Goal: Task Accomplishment & Management: Manage account settings

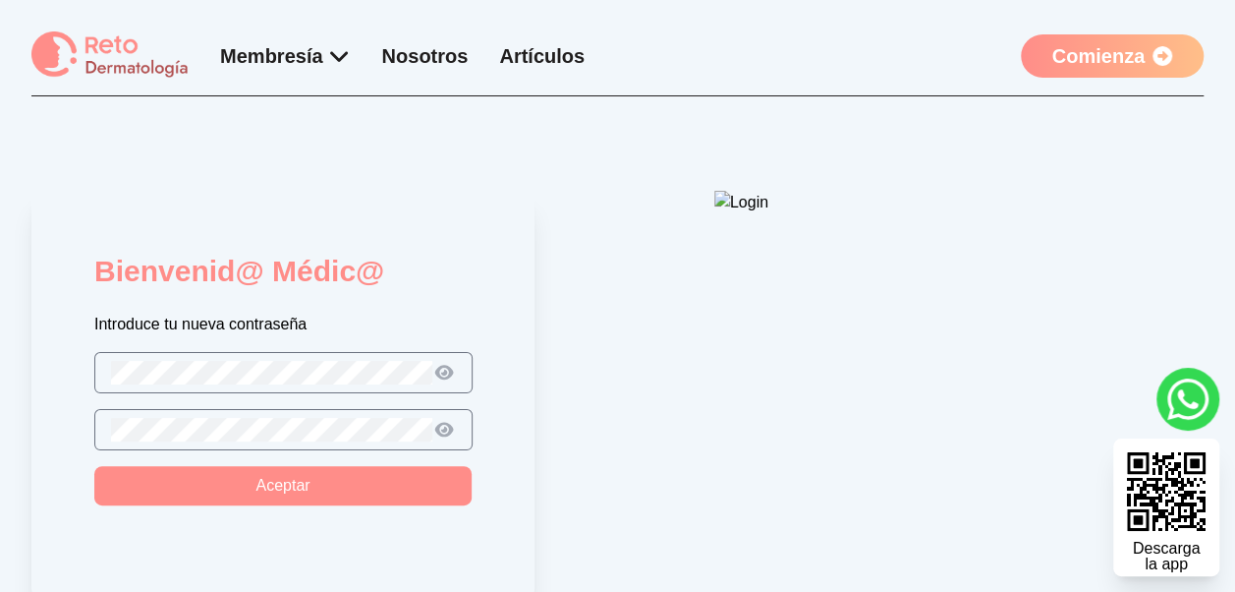
click at [741, 201] on img at bounding box center [910, 387] width 393 height 393
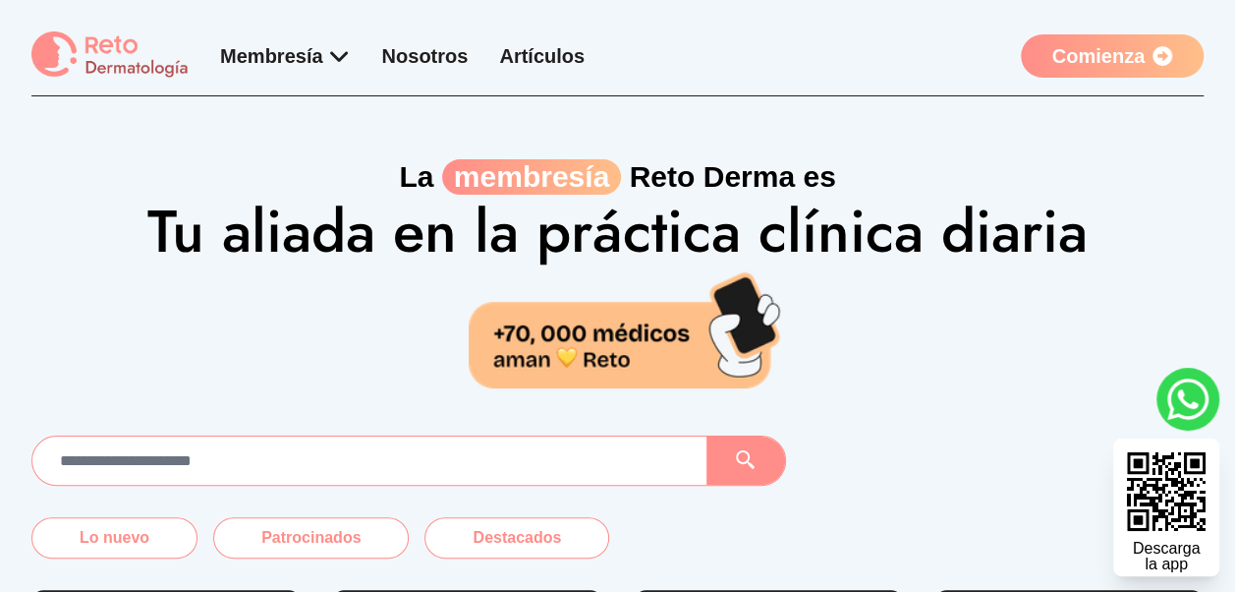
click at [1053, 51] on link "Comienza" at bounding box center [1112, 55] width 183 height 43
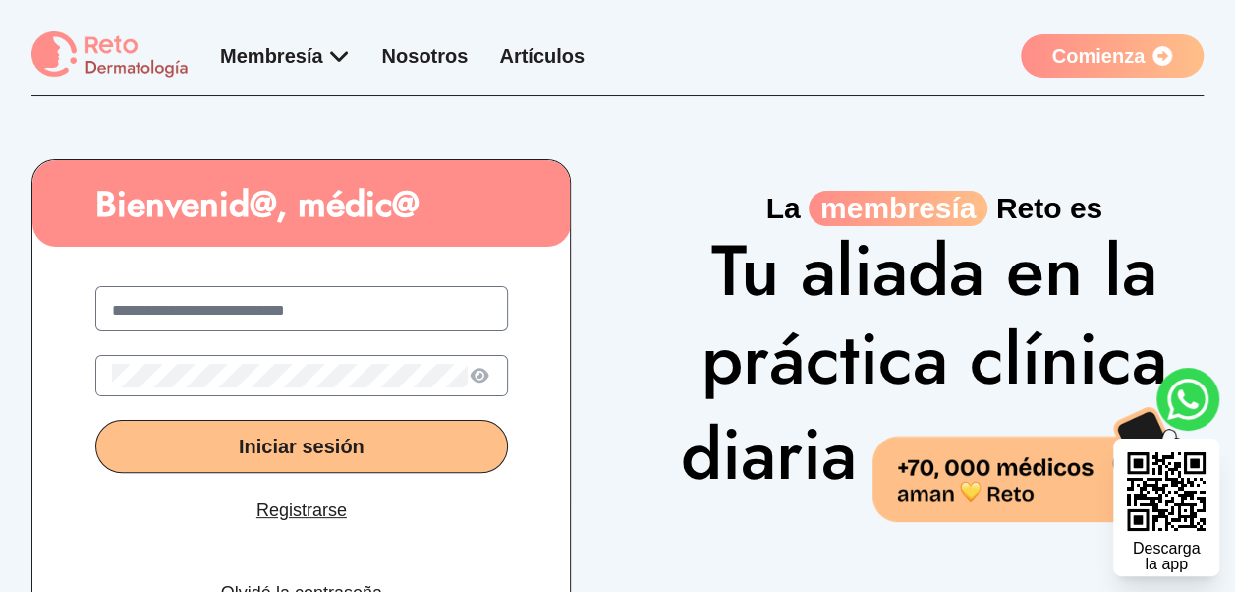
click at [240, 301] on input "text" at bounding box center [301, 311] width 379 height 24
type input "**********"
click at [409, 452] on button "Iniciar sesión" at bounding box center [301, 446] width 413 height 53
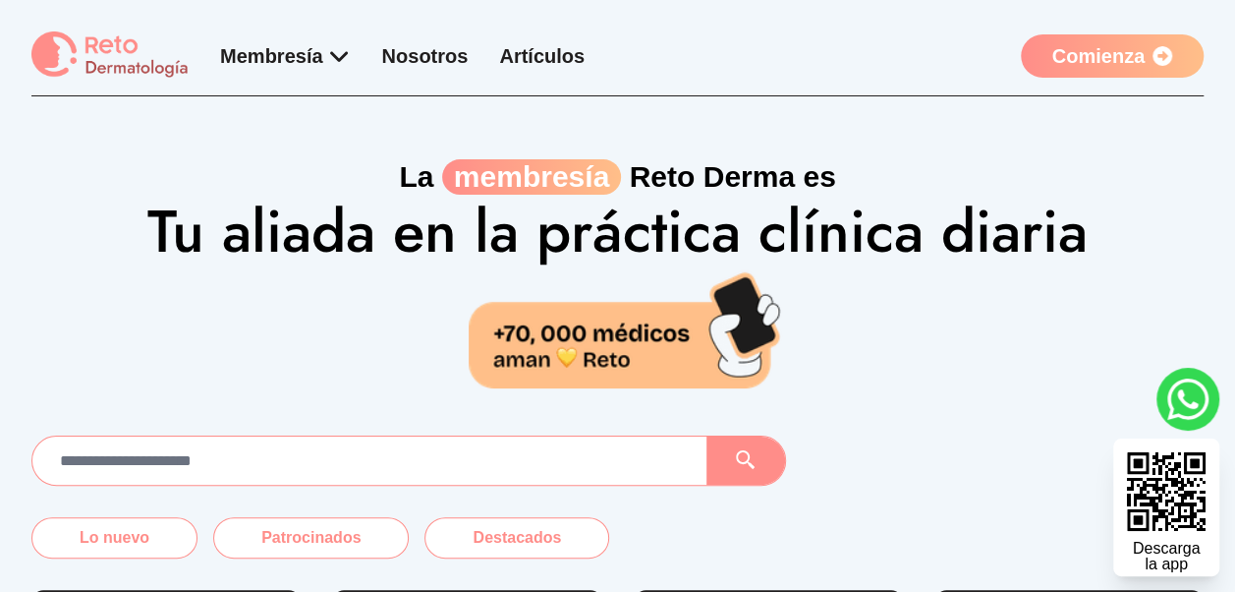
click at [1154, 46] on icon at bounding box center [1163, 56] width 20 height 20
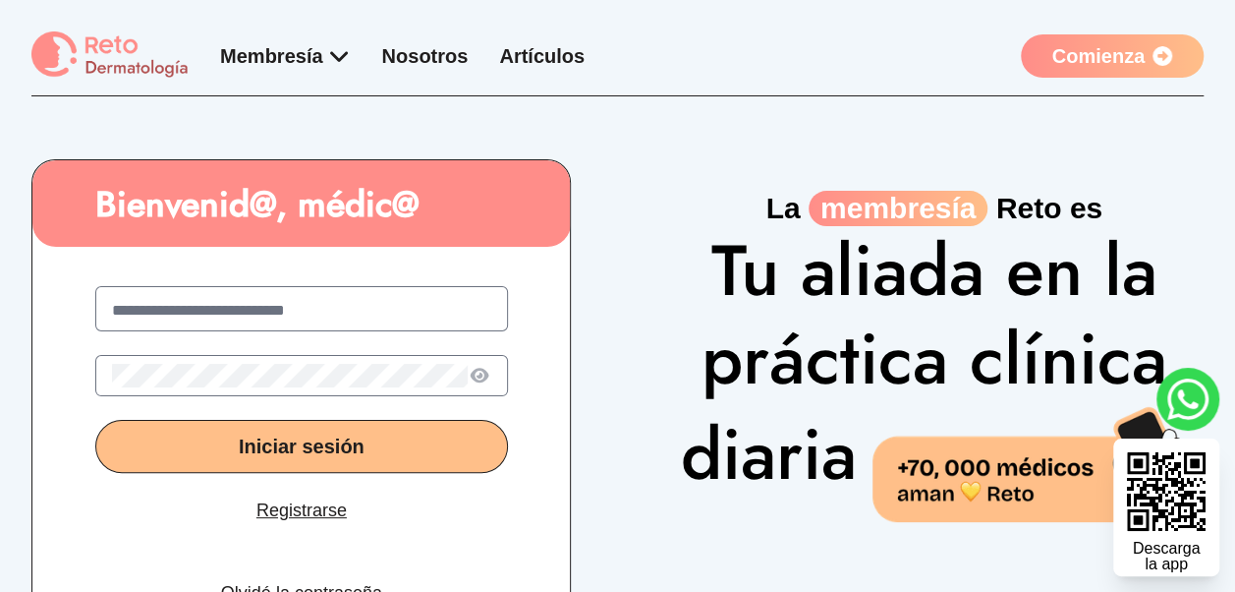
click at [268, 302] on input "text" at bounding box center [301, 311] width 379 height 24
type input "**********"
click at [309, 438] on span "Iniciar sesión" at bounding box center [302, 446] width 126 height 22
click at [482, 381] on icon at bounding box center [479, 376] width 23 height 21
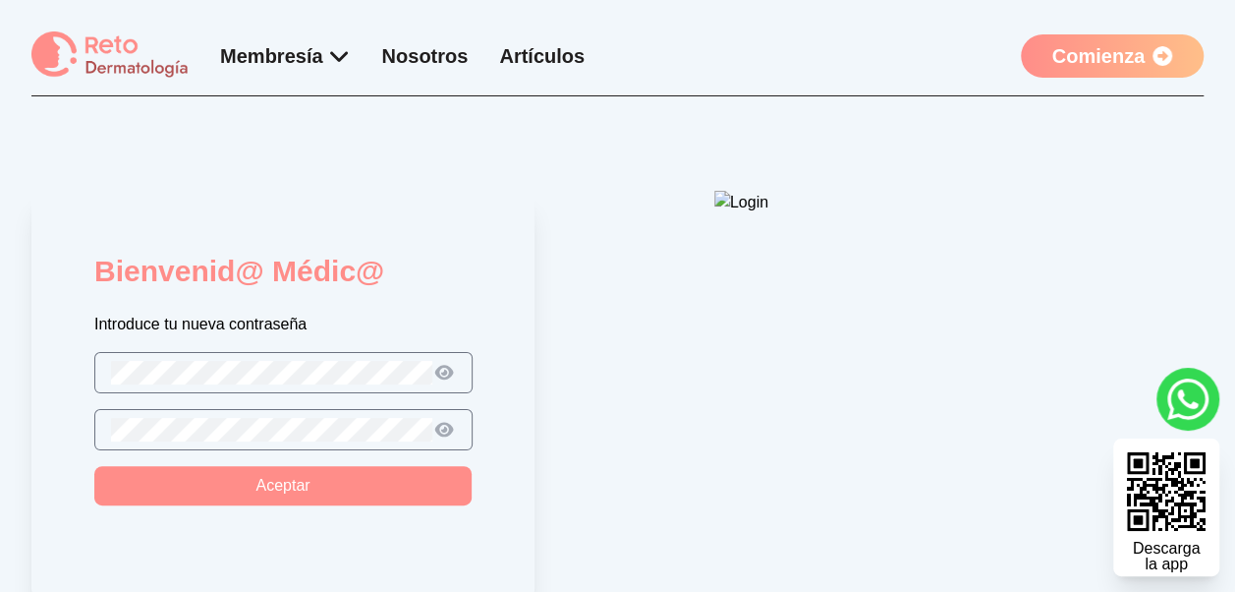
click at [298, 443] on div at bounding box center [283, 429] width 378 height 41
click at [342, 483] on button "Aceptar" at bounding box center [282, 485] width 377 height 39
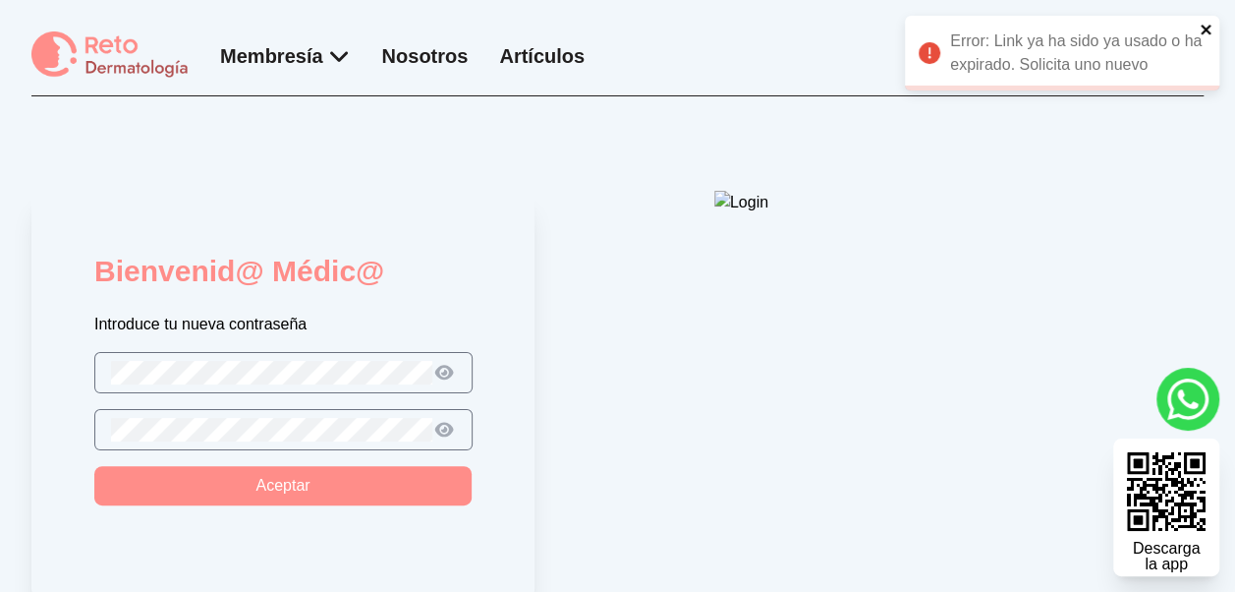
click at [1209, 26] on icon "close" at bounding box center [1206, 30] width 10 height 10
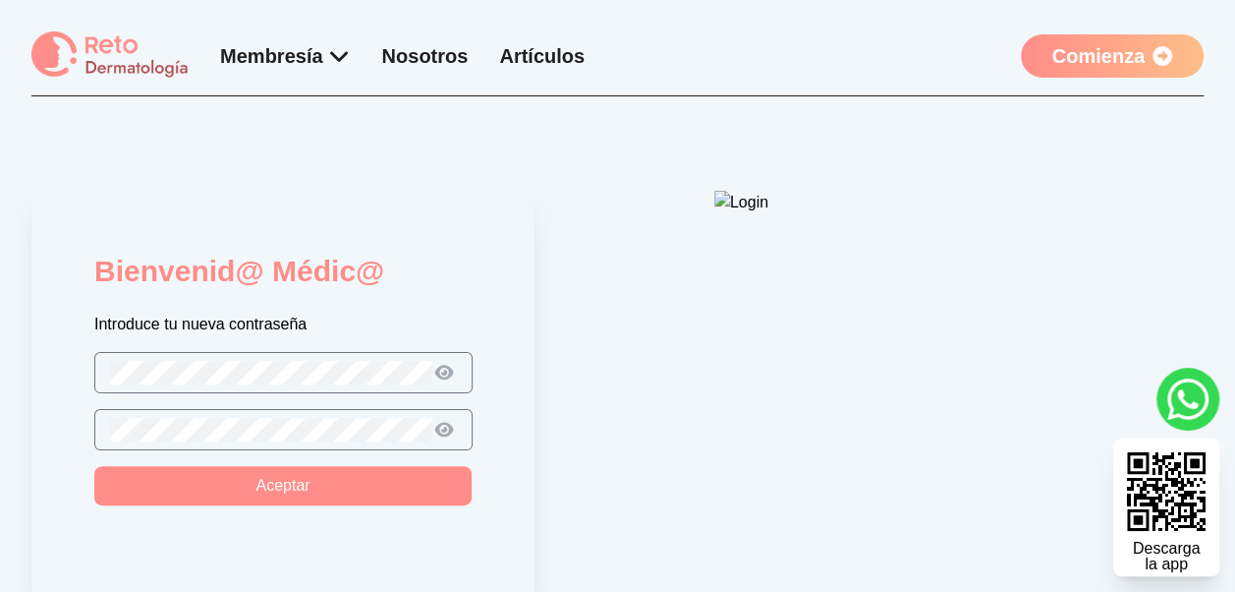
click at [1110, 51] on link "Comienza" at bounding box center [1112, 55] width 183 height 43
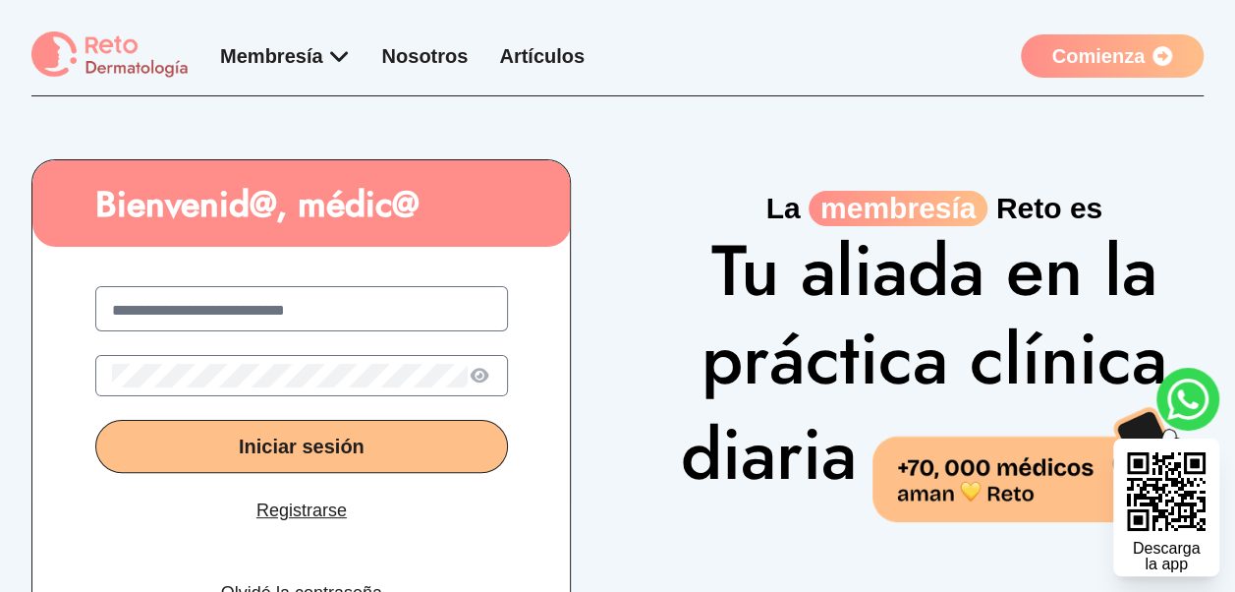
click at [213, 292] on label at bounding box center [301, 308] width 413 height 45
click at [213, 299] on input "text" at bounding box center [301, 311] width 379 height 24
click at [216, 306] on input "*" at bounding box center [301, 311] width 379 height 24
type input "**********"
click at [405, 430] on button "Iniciar sesión" at bounding box center [301, 446] width 413 height 53
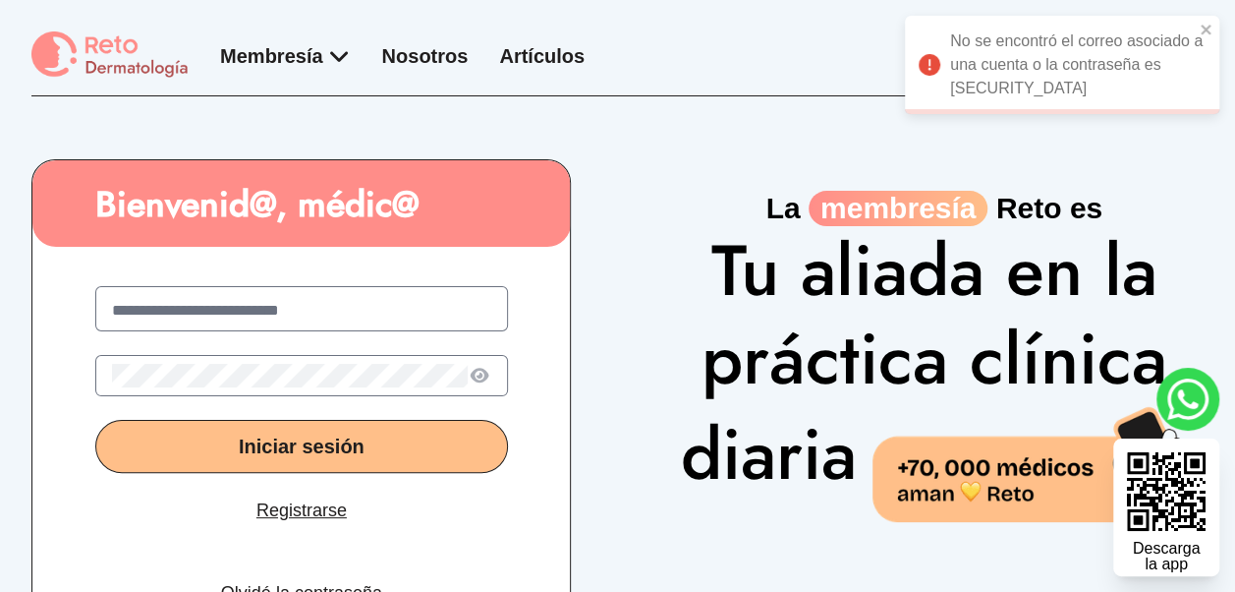
click at [405, 432] on button "Iniciar sesión" at bounding box center [301, 446] width 413 height 53
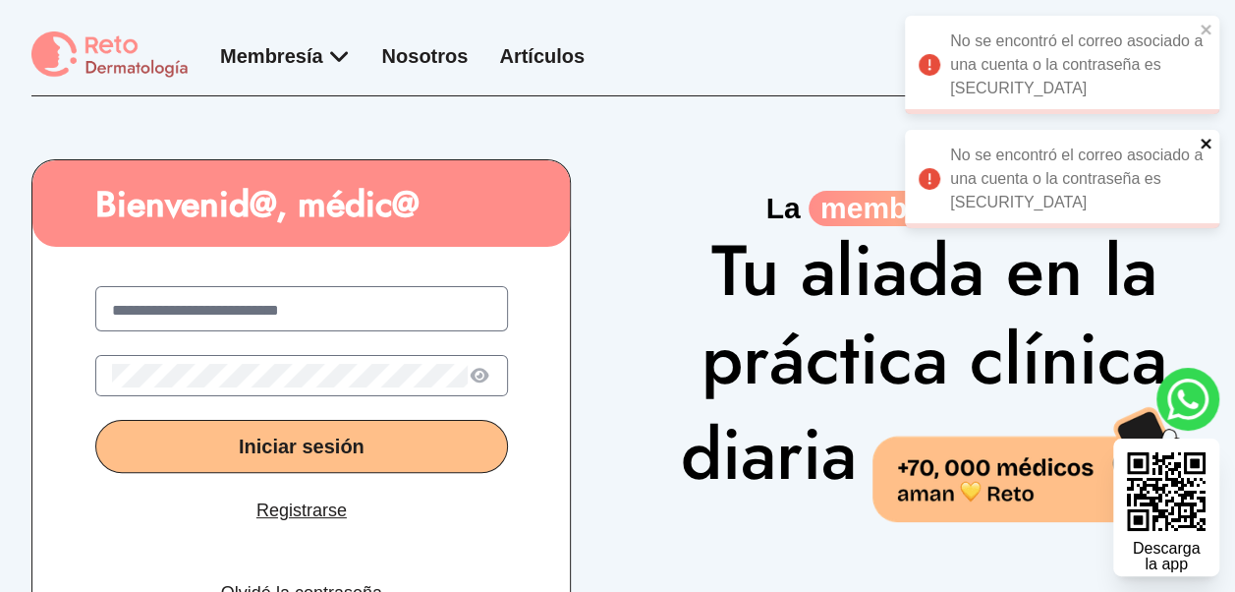
click at [1204, 143] on icon "close" at bounding box center [1206, 144] width 10 height 10
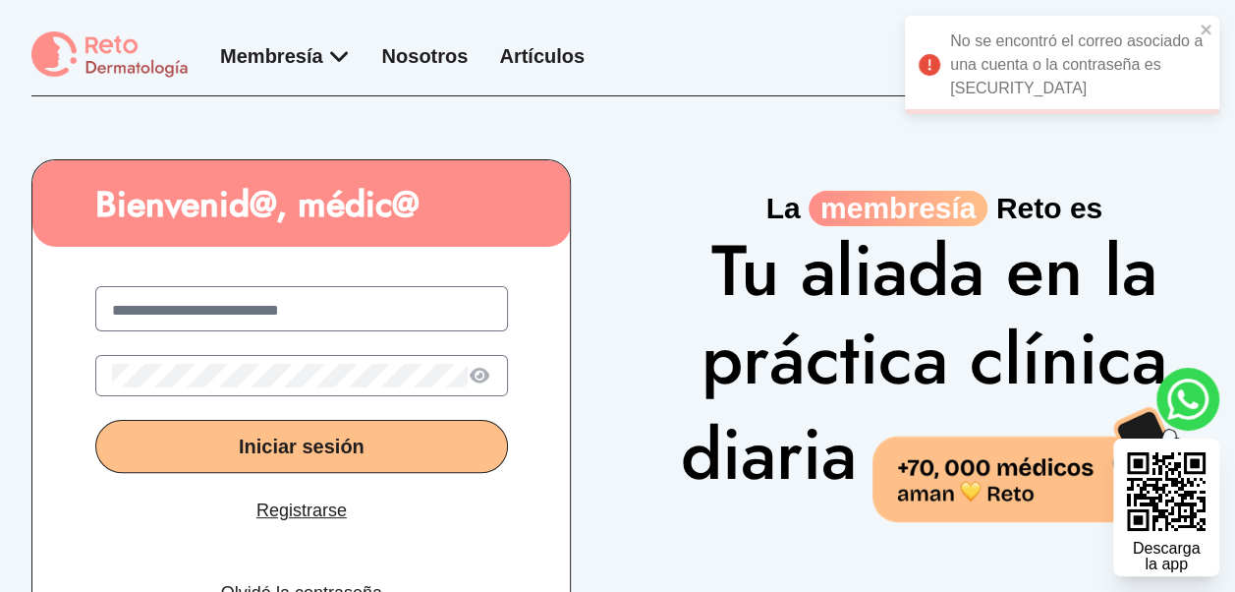
click at [479, 377] on icon at bounding box center [480, 375] width 20 height 16
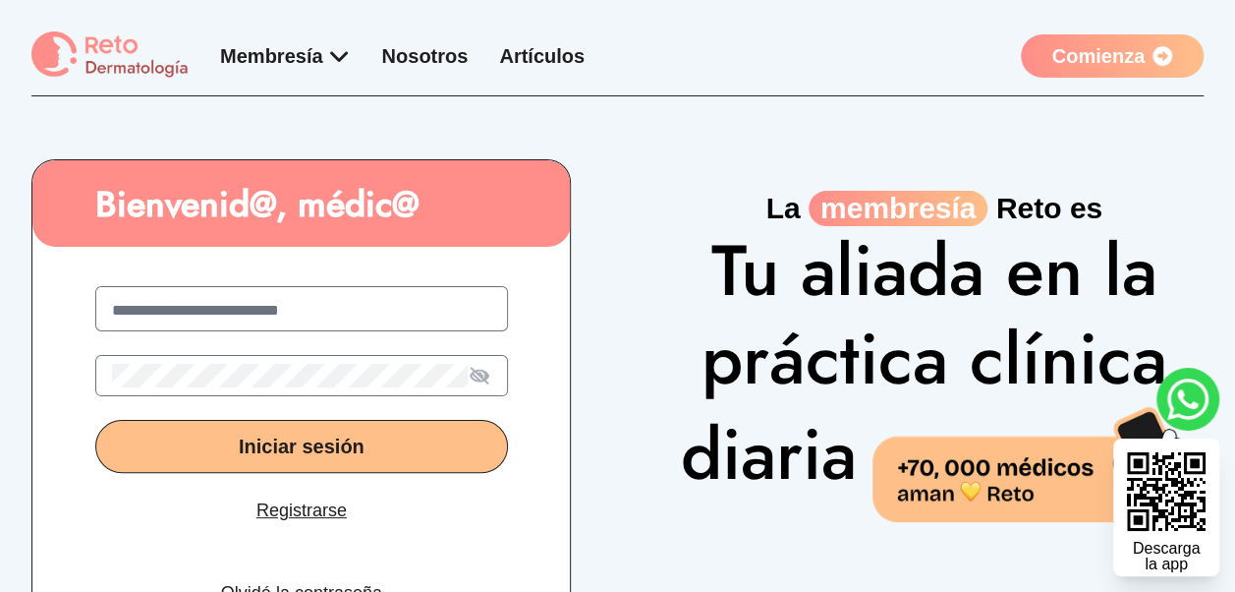
click at [253, 436] on span "Iniciar sesión" at bounding box center [302, 446] width 126 height 22
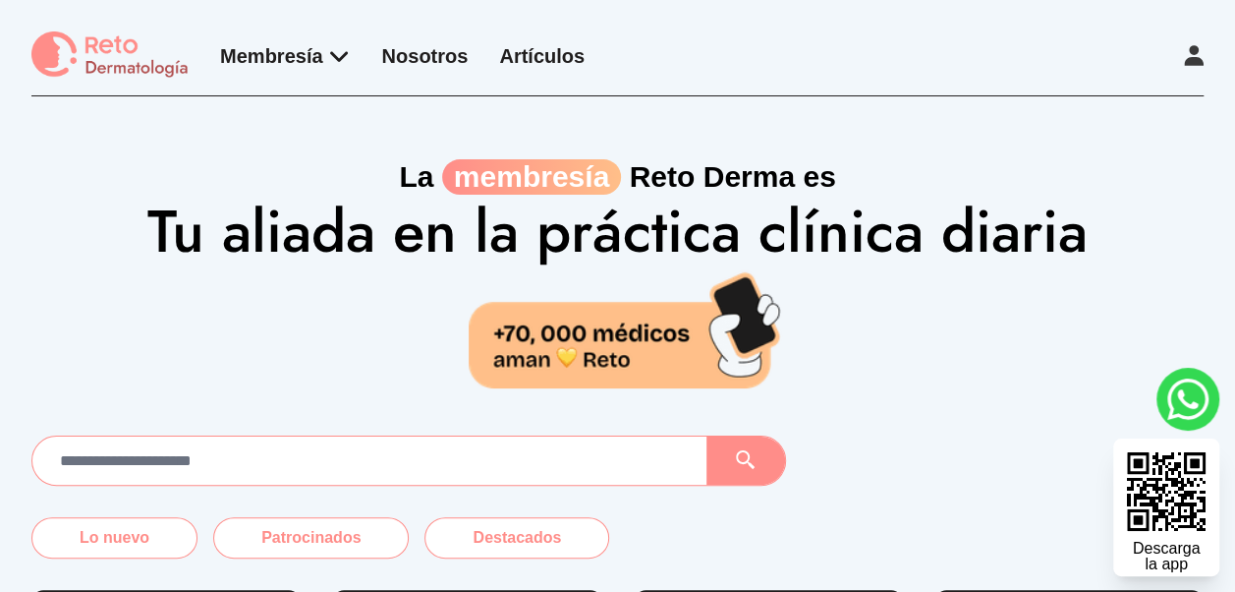
click at [1189, 51] on icon at bounding box center [1194, 55] width 20 height 21
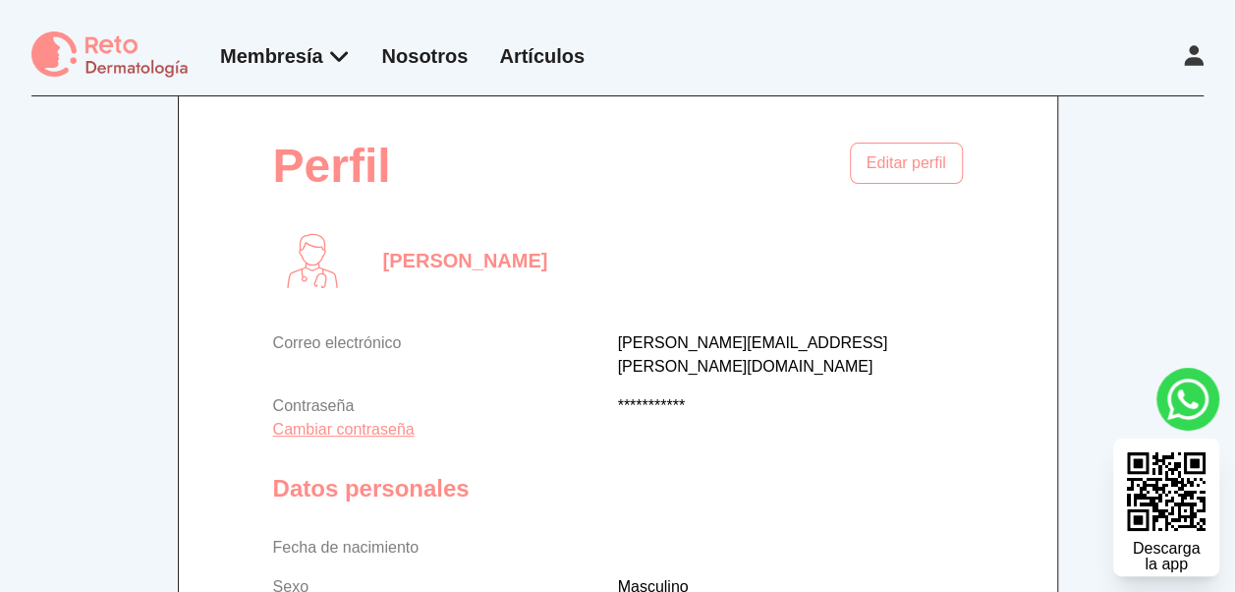
scroll to position [247, 0]
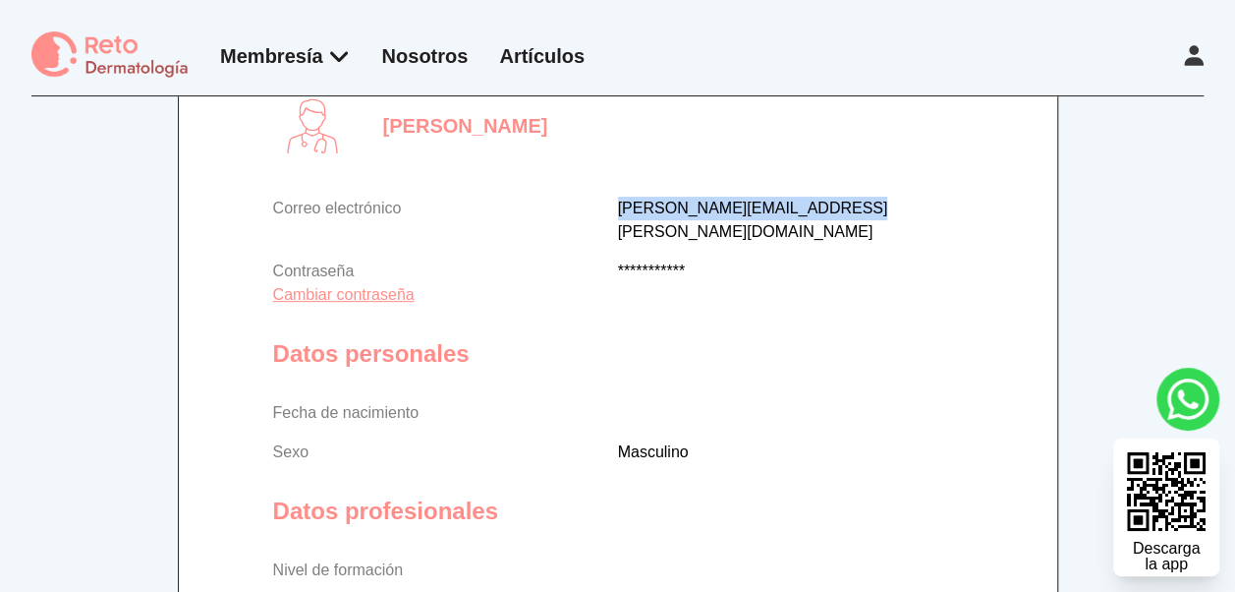
drag, startPoint x: 864, startPoint y: 200, endPoint x: 609, endPoint y: 207, distance: 254.6
click at [609, 207] on div "Correo electrónico [PERSON_NAME][EMAIL_ADDRESS][PERSON_NAME][DOMAIN_NAME]" at bounding box center [618, 220] width 690 height 47
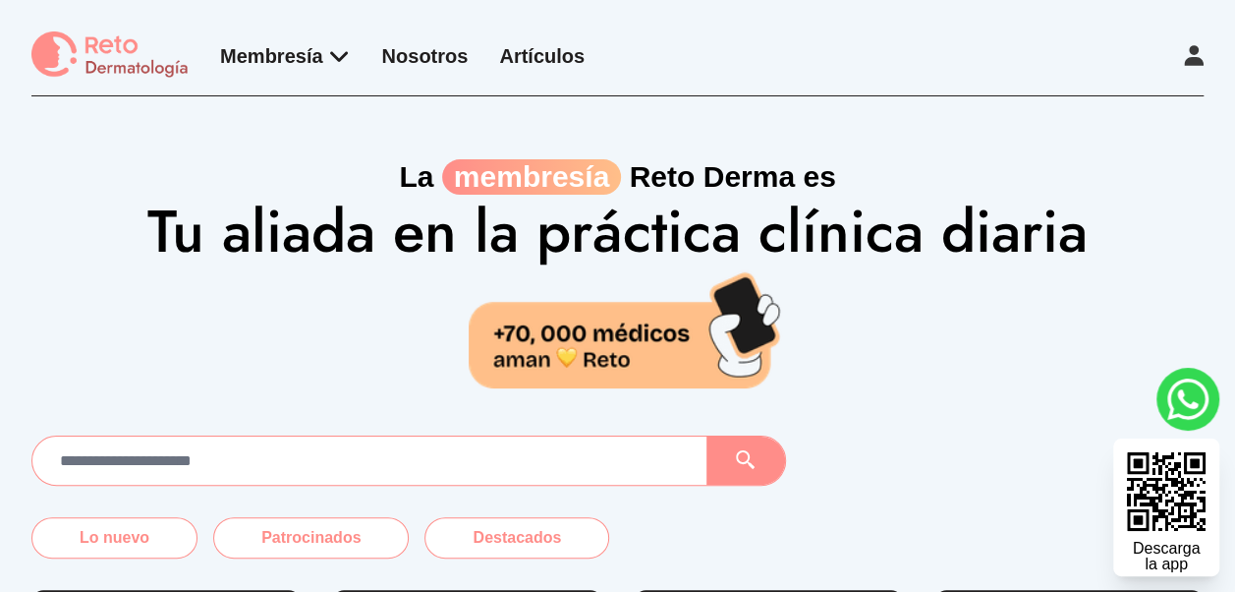
click at [1194, 60] on icon at bounding box center [1194, 55] width 20 height 21
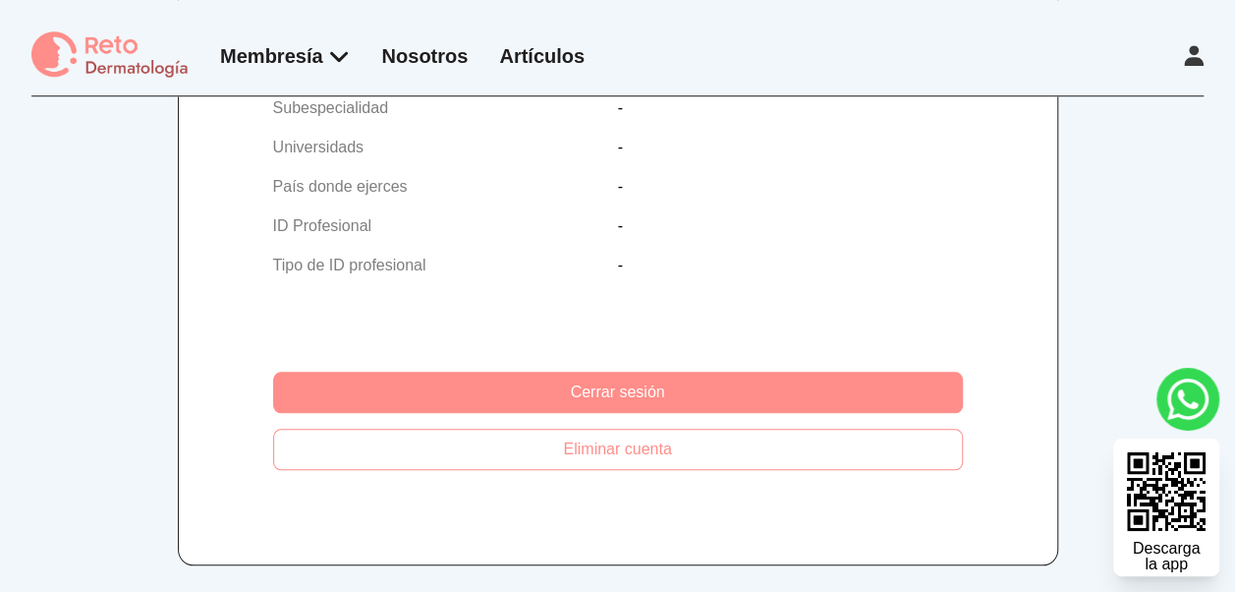
scroll to position [784, 0]
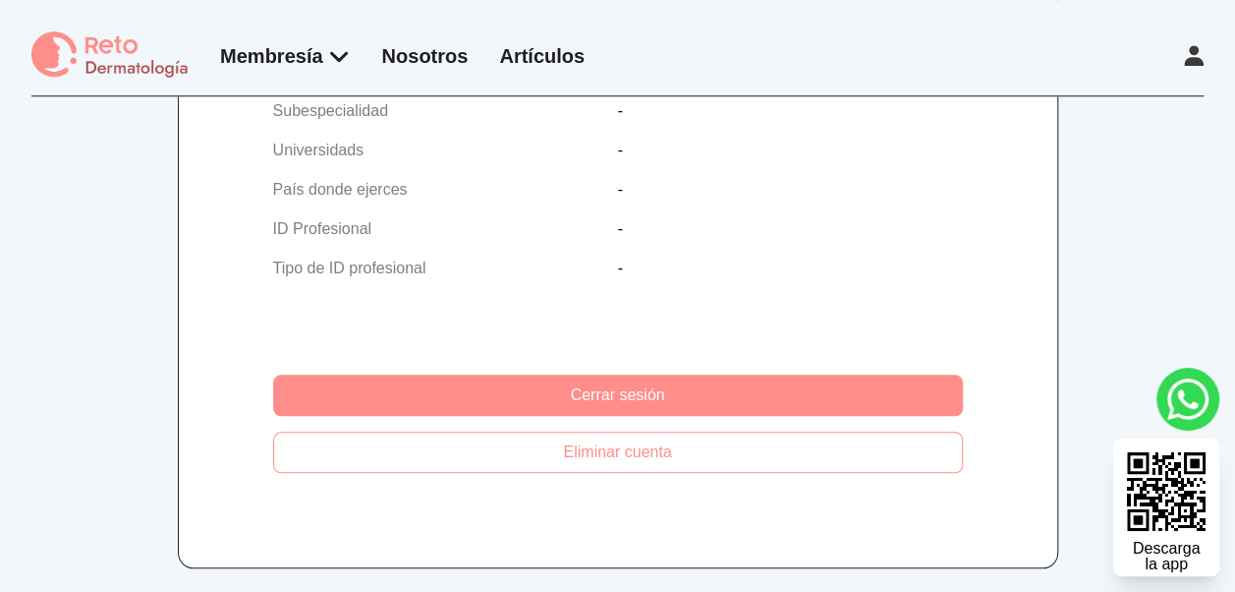
click at [609, 374] on button "Cerrar sesión" at bounding box center [618, 394] width 690 height 41
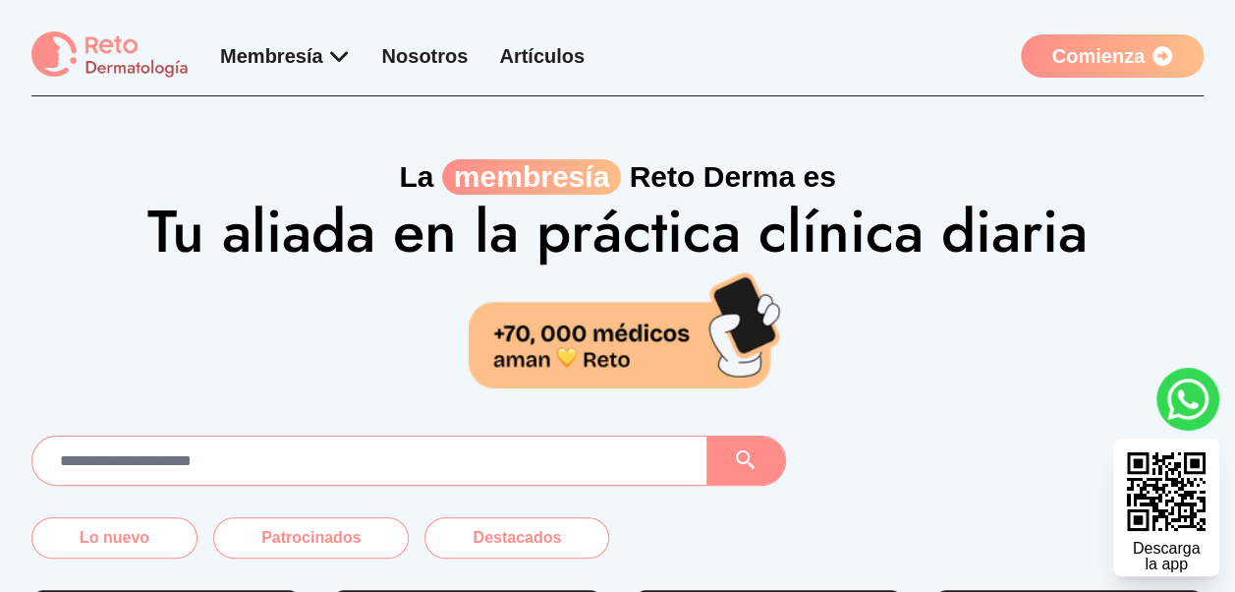
click at [1154, 55] on icon at bounding box center [1163, 56] width 20 height 20
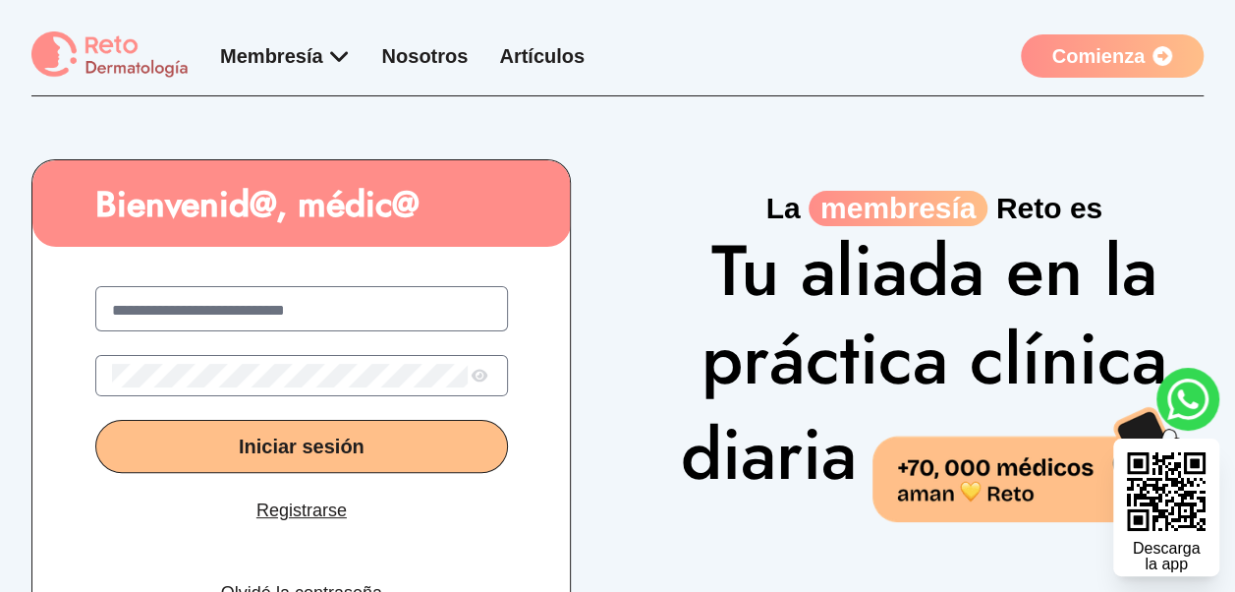
type input "**********"
click at [473, 373] on icon at bounding box center [480, 377] width 22 height 20
click at [391, 450] on button "Iniciar sesión" at bounding box center [301, 446] width 413 height 53
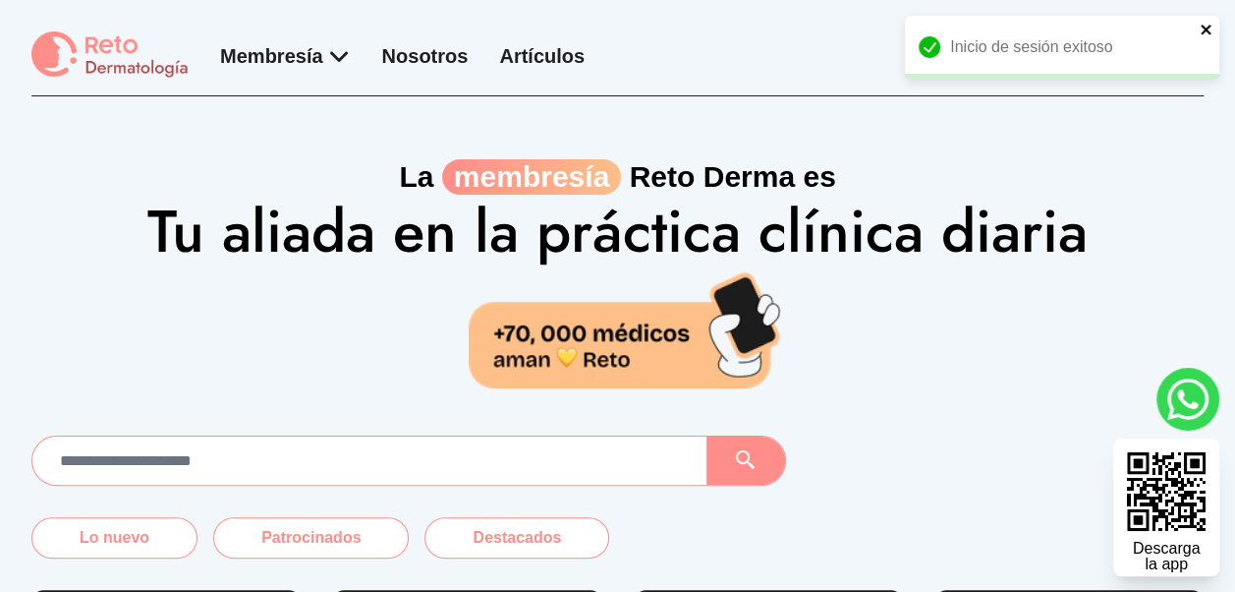
click at [1207, 31] on icon "close" at bounding box center [1207, 30] width 14 height 16
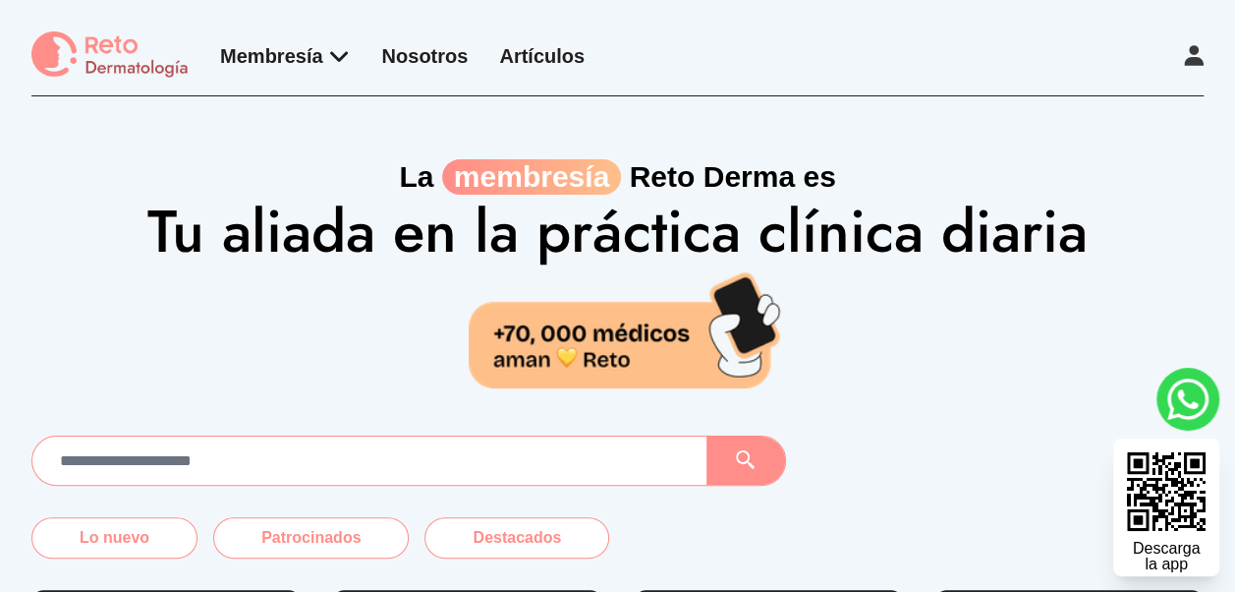
click at [1195, 53] on icon at bounding box center [1194, 55] width 20 height 21
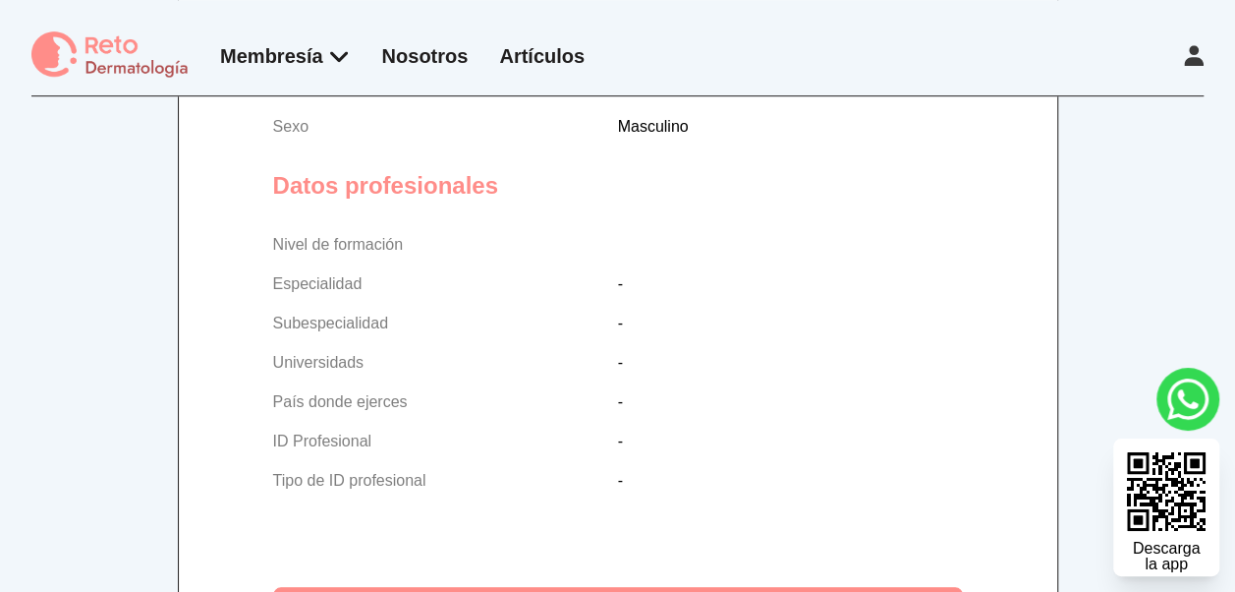
scroll to position [653, 0]
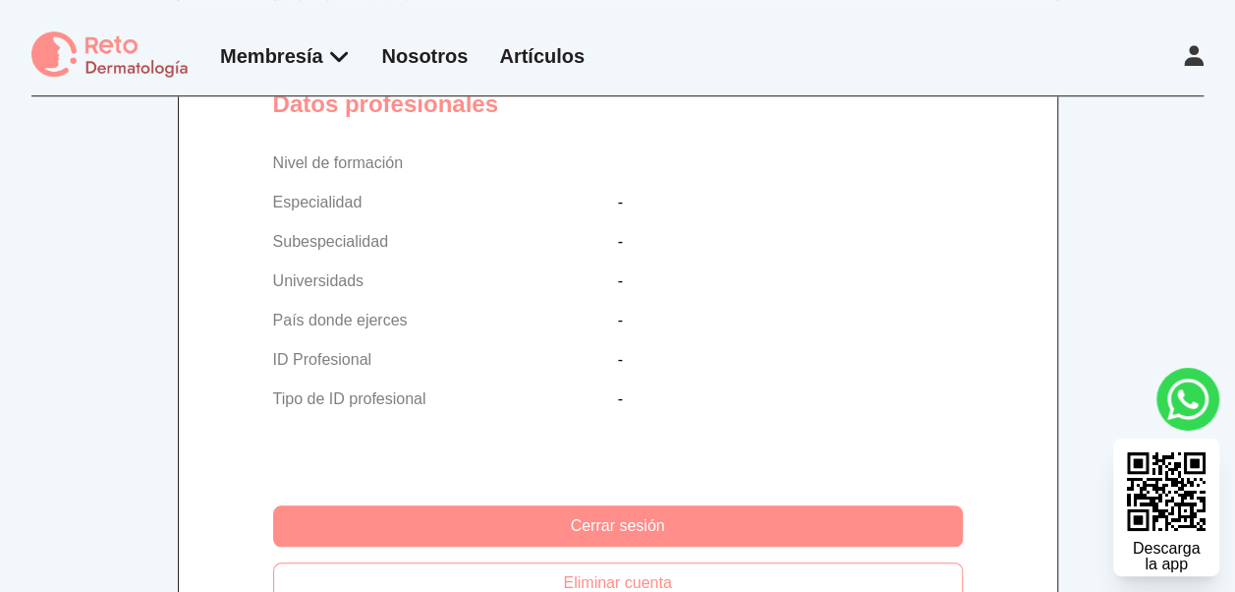
click at [688, 505] on button "Cerrar sesión" at bounding box center [618, 525] width 690 height 41
